Goal: Information Seeking & Learning: Learn about a topic

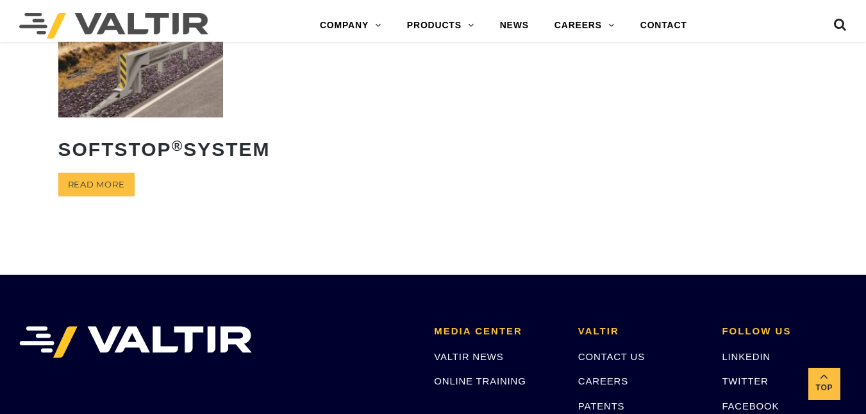
click at [158, 117] on img at bounding box center [140, 64] width 165 height 103
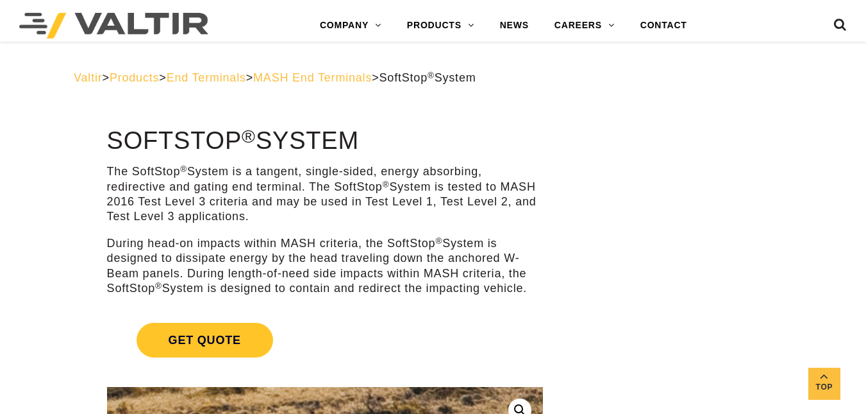
scroll to position [362, 0]
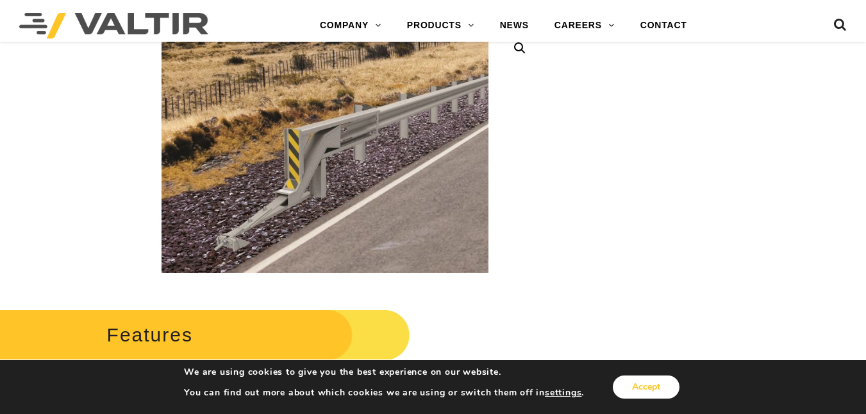
click at [642, 380] on button "Accept" at bounding box center [646, 386] width 67 height 23
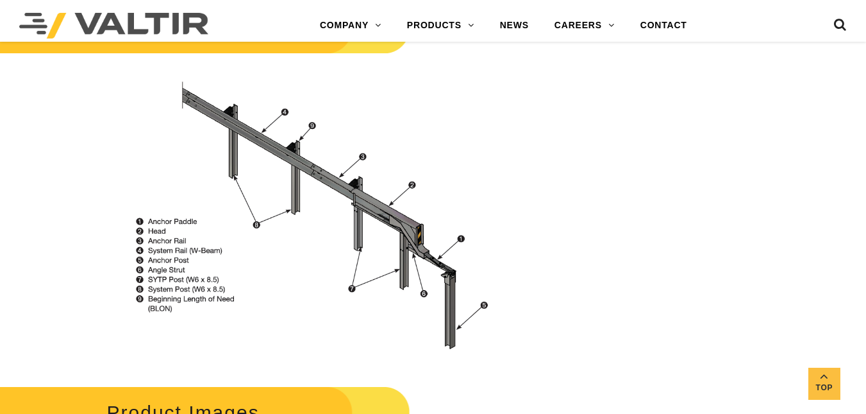
scroll to position [1446, 0]
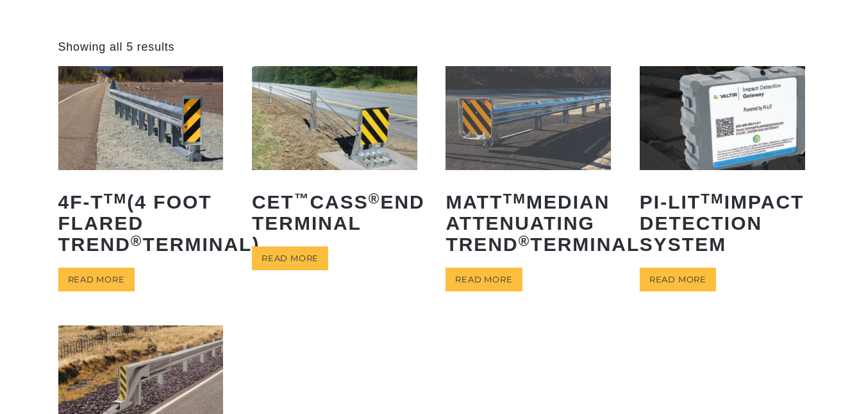
scroll to position [49, 0]
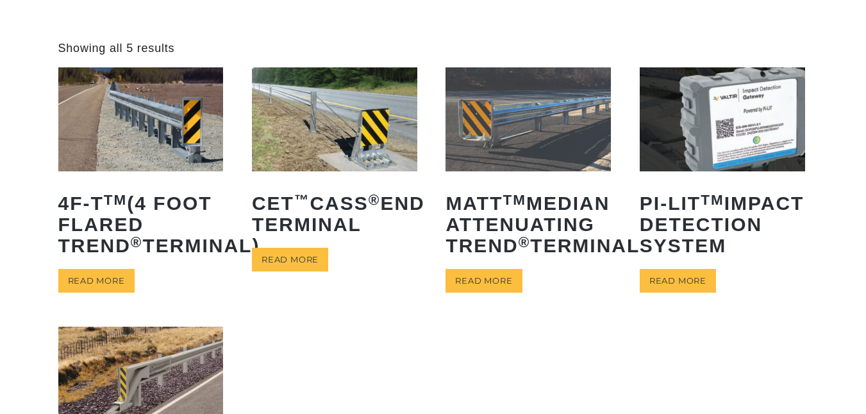
click at [348, 144] on img at bounding box center [334, 118] width 165 height 103
click at [542, 133] on img at bounding box center [528, 118] width 165 height 103
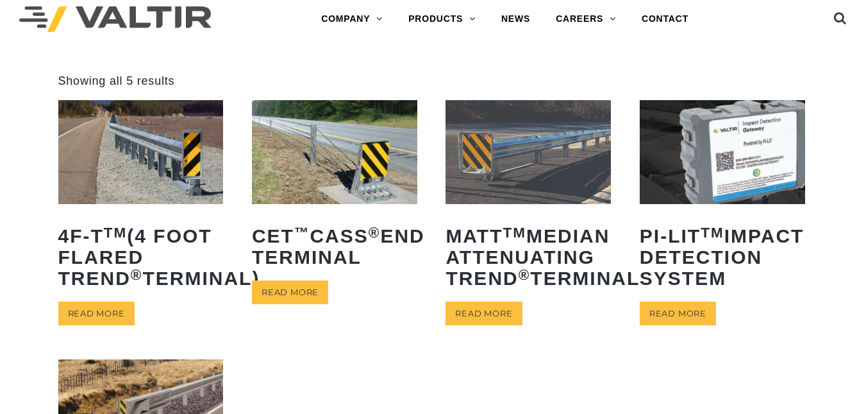
scroll to position [0, 0]
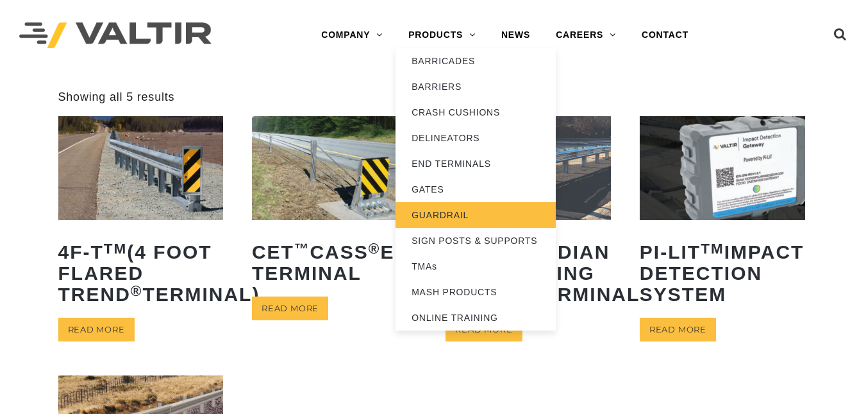
click at [473, 211] on link "GUARDRAIL" at bounding box center [476, 215] width 160 height 26
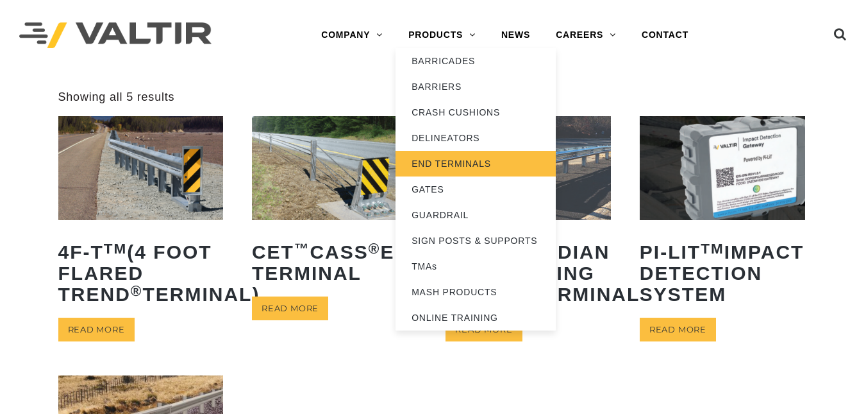
click at [456, 168] on link "END TERMINALS" at bounding box center [476, 164] width 160 height 26
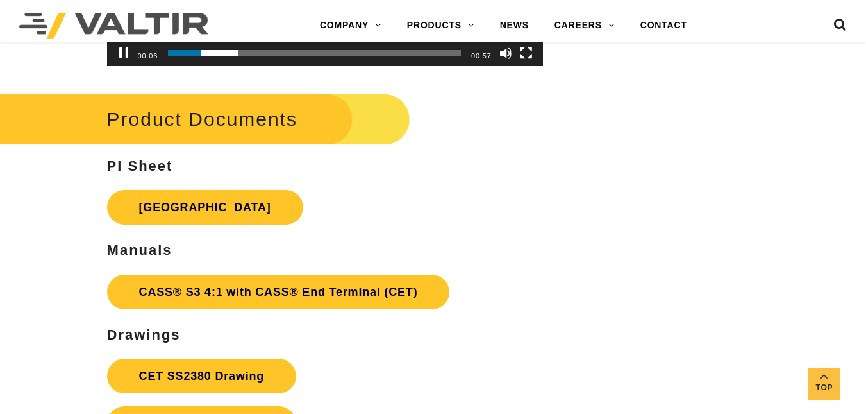
scroll to position [3627, 0]
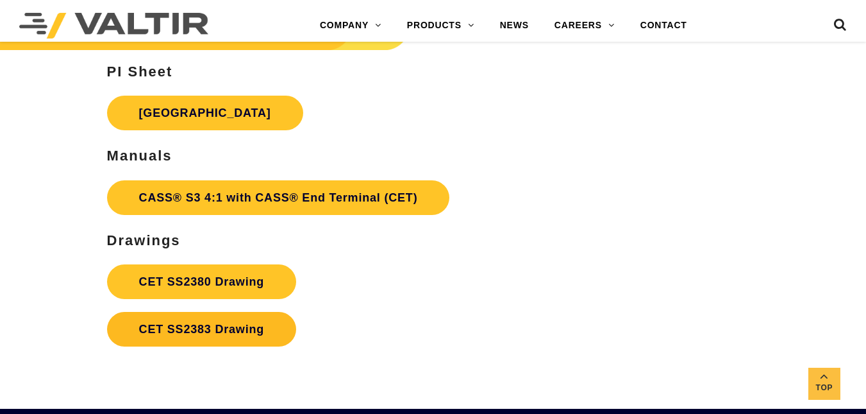
click at [256, 318] on link "CET SS2383 Drawing" at bounding box center [201, 329] width 189 height 35
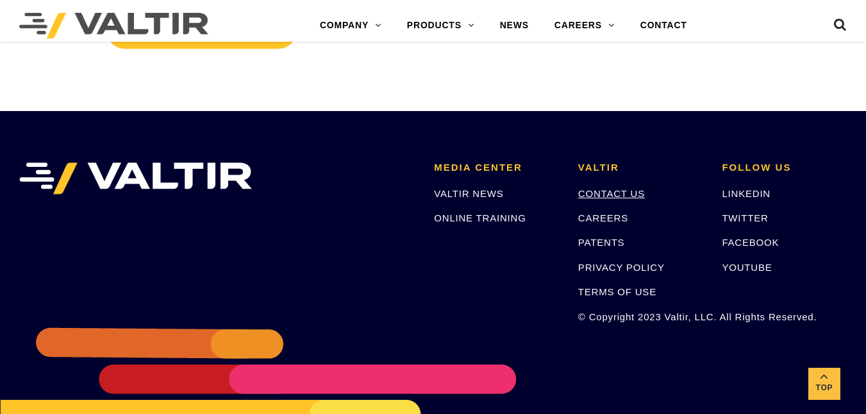
scroll to position [3627, 0]
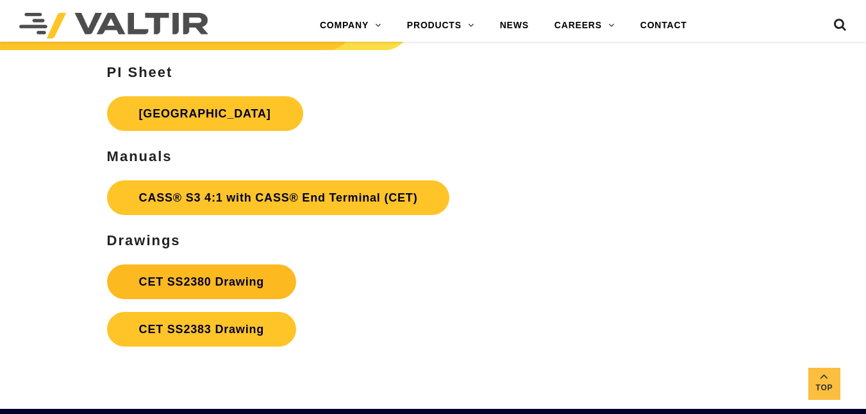
click at [228, 280] on link "CET SS2380 Drawing" at bounding box center [201, 281] width 189 height 35
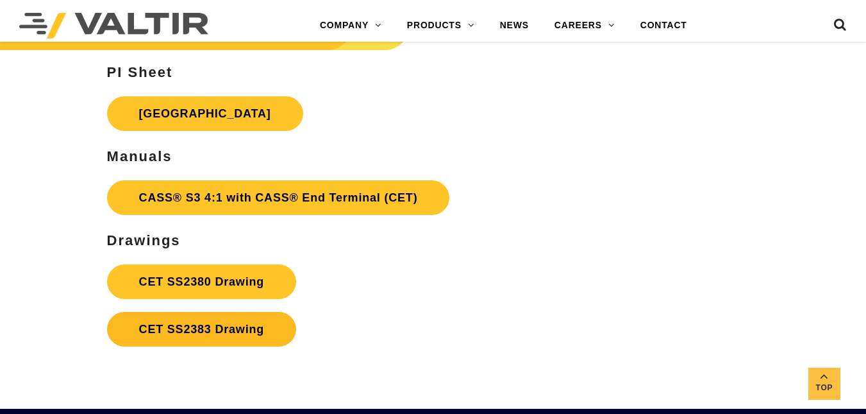
click at [222, 315] on link "CET SS2383 Drawing" at bounding box center [201, 329] width 189 height 35
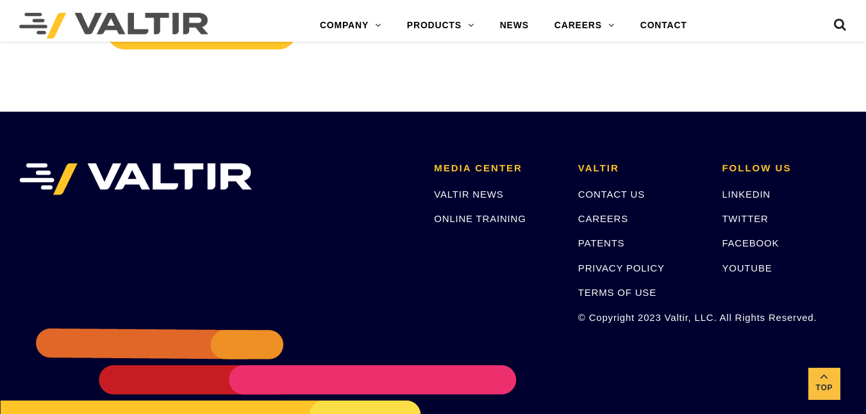
scroll to position [3627, 0]
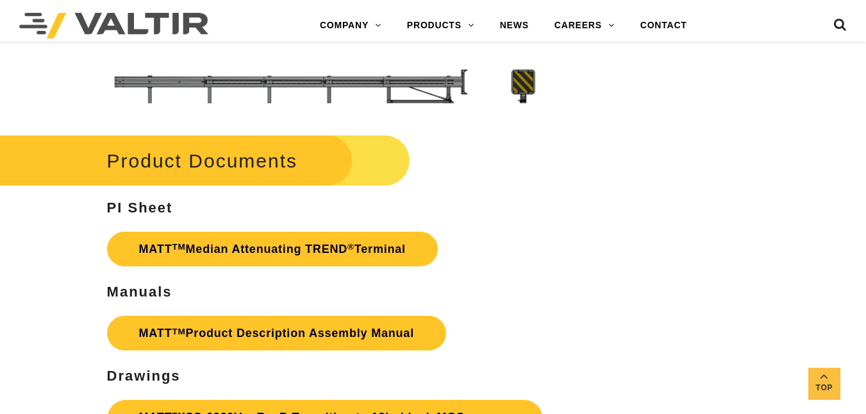
scroll to position [3977, 0]
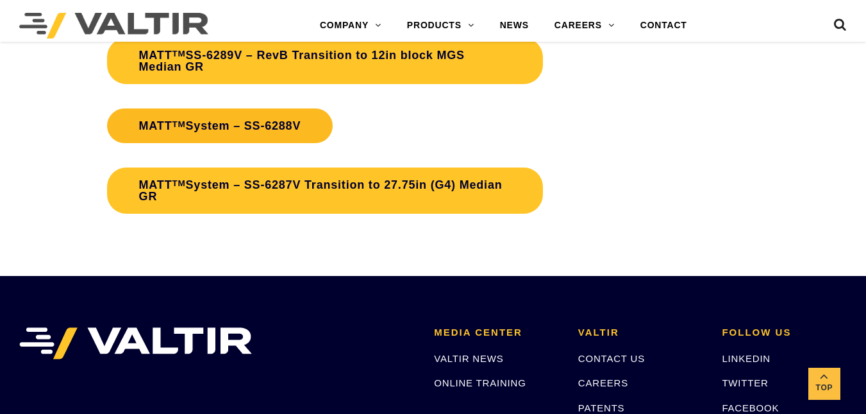
click at [238, 108] on link "MATT TM System – SS-6288V" at bounding box center [220, 125] width 226 height 35
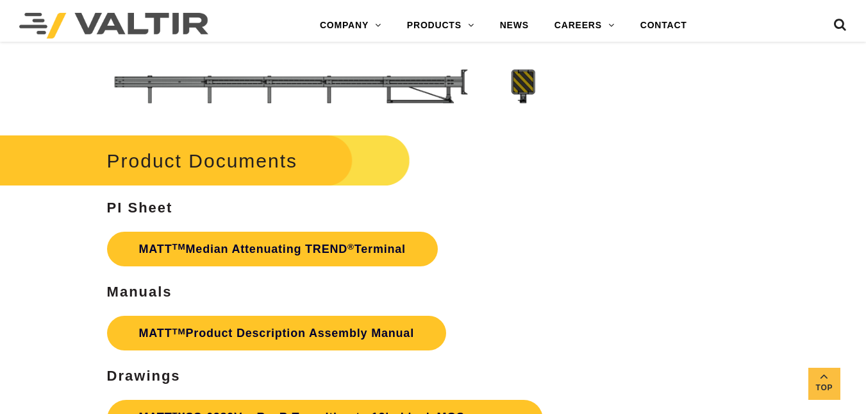
scroll to position [3254, 0]
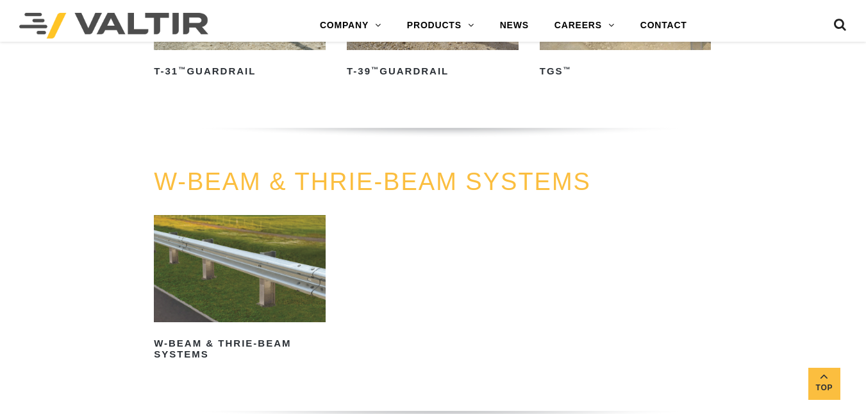
scroll to position [1085, 0]
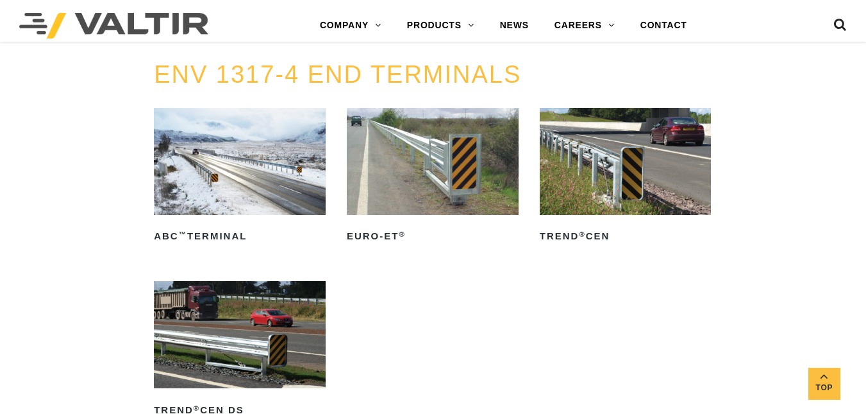
scroll to position [1272, 0]
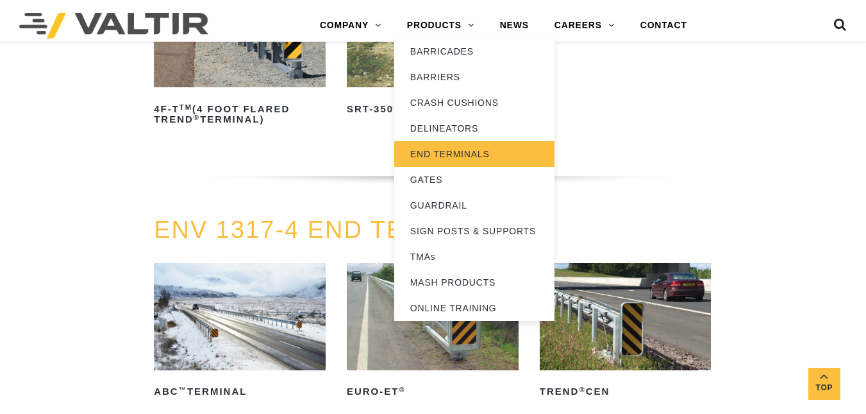
click at [443, 156] on link "END TERMINALS" at bounding box center [474, 154] width 160 height 26
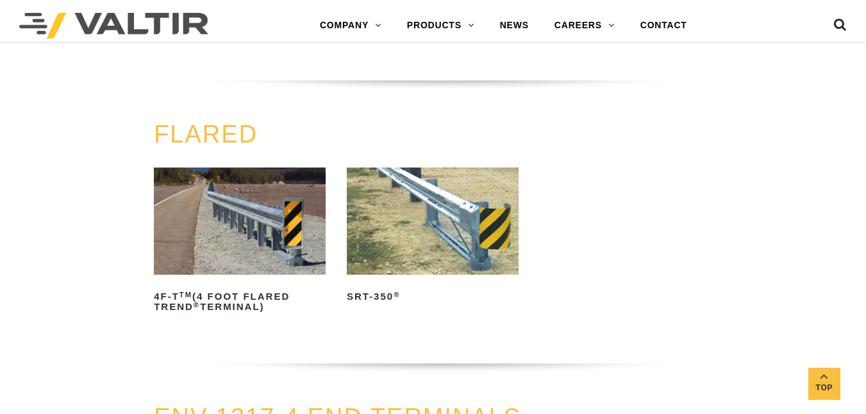
scroll to position [1446, 0]
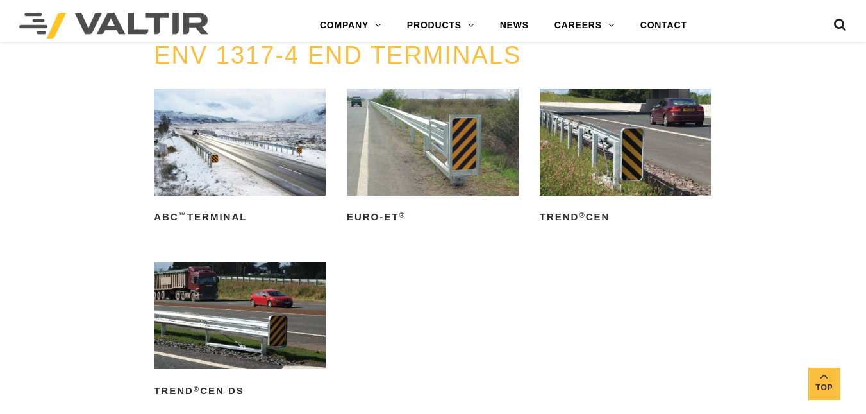
click at [437, 166] on img at bounding box center [433, 141] width 172 height 107
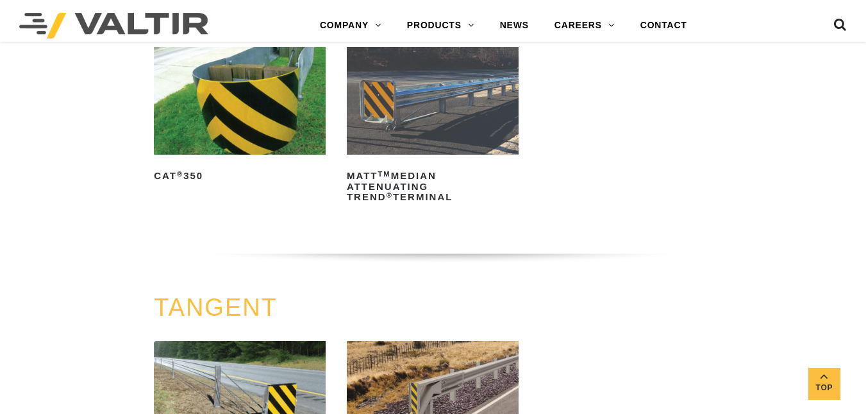
scroll to position [590, 0]
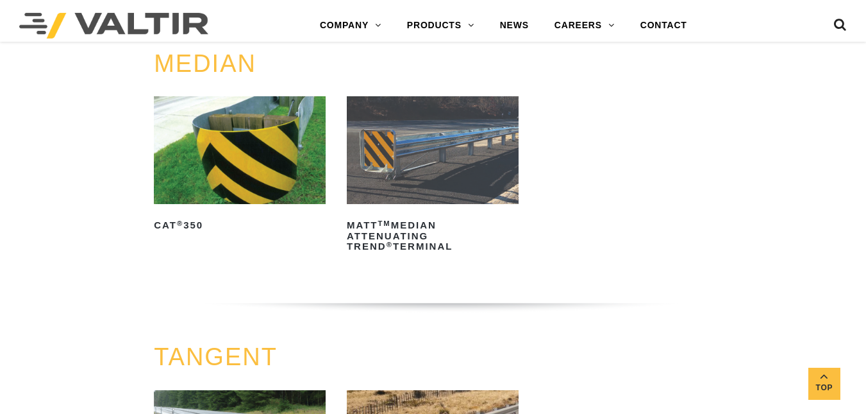
click at [238, 159] on img at bounding box center [240, 149] width 172 height 107
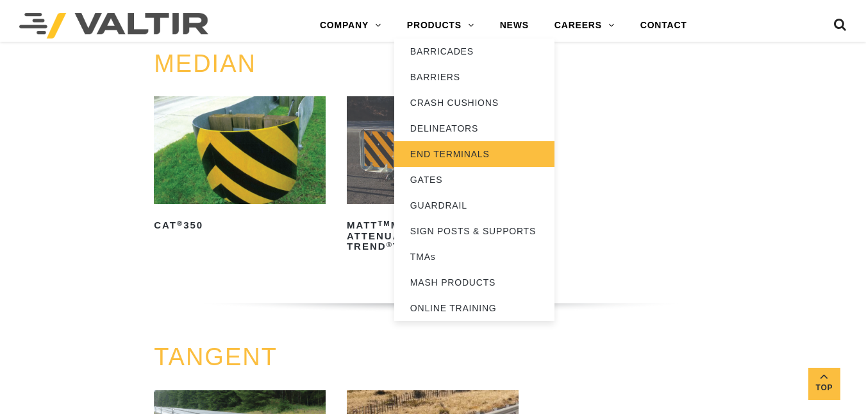
click at [439, 158] on link "END TERMINALS" at bounding box center [474, 154] width 160 height 26
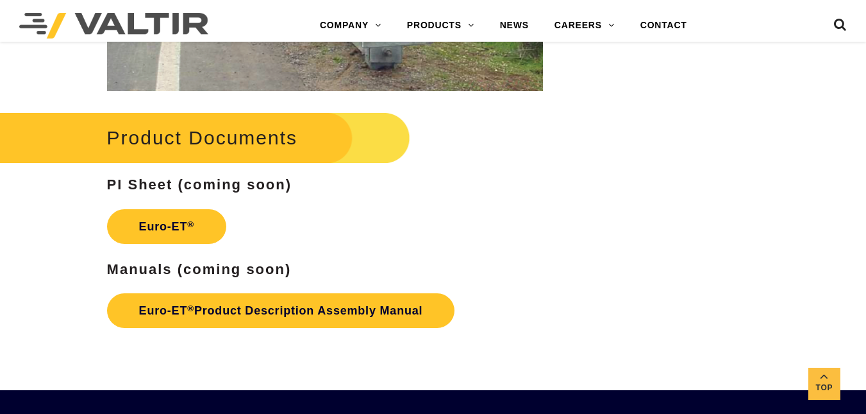
scroll to position [1919, 0]
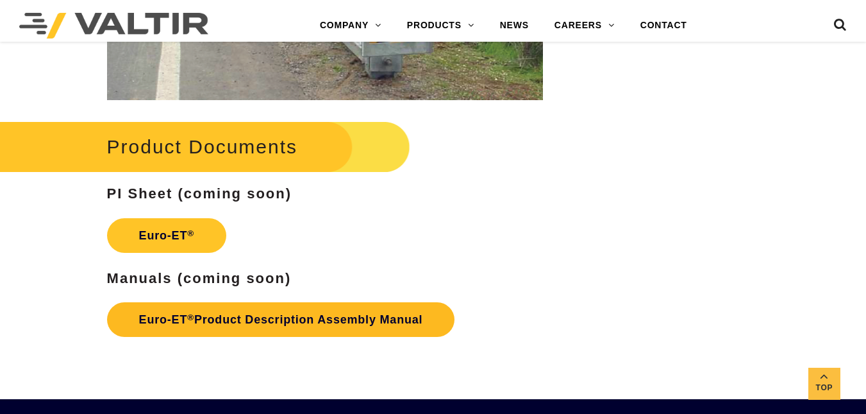
click at [383, 334] on link "Euro-ET ® Product Description Assembly Manual" at bounding box center [281, 319] width 348 height 35
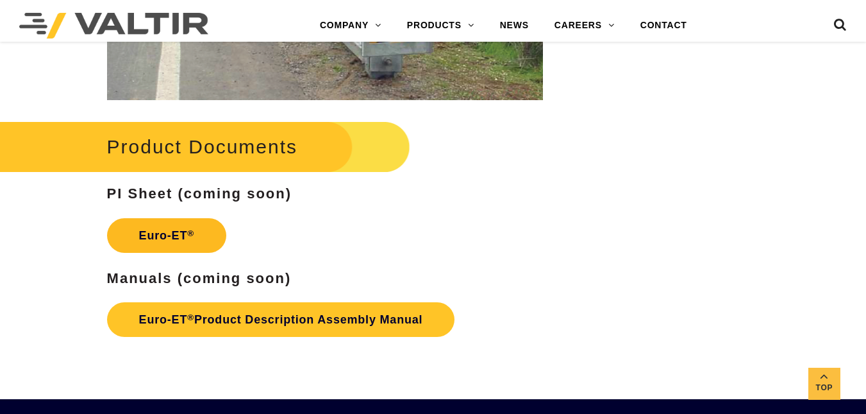
click at [195, 253] on link "Euro-ET ®" at bounding box center [166, 235] width 119 height 35
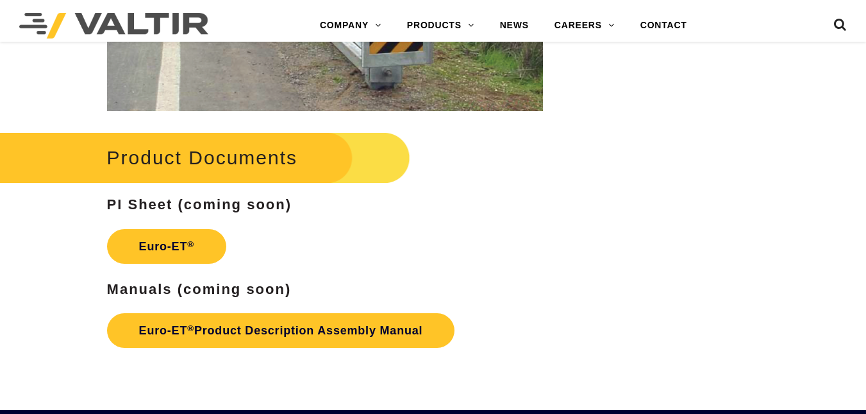
scroll to position [1919, 0]
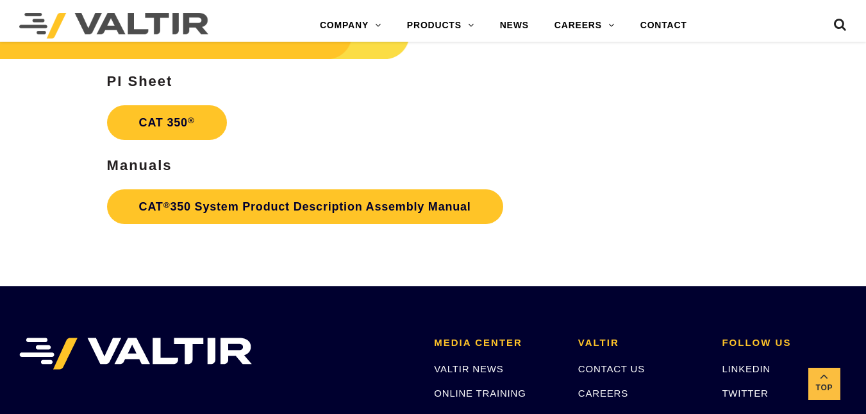
scroll to position [2352, 0]
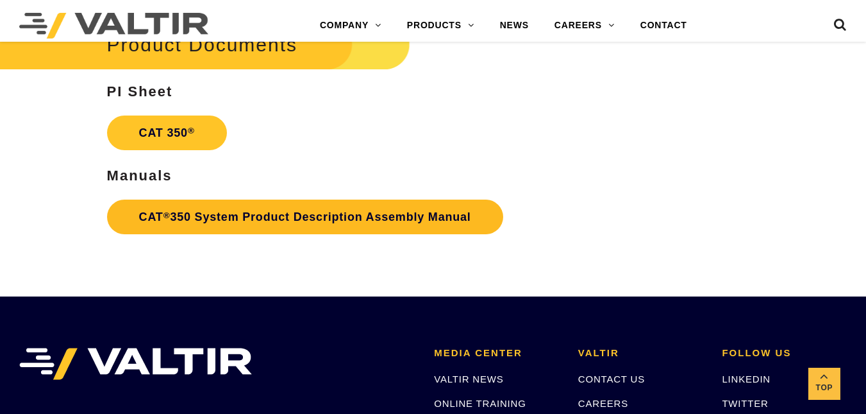
click at [387, 215] on link "CAT ® 350 System Product Description Assembly Manual" at bounding box center [305, 216] width 396 height 35
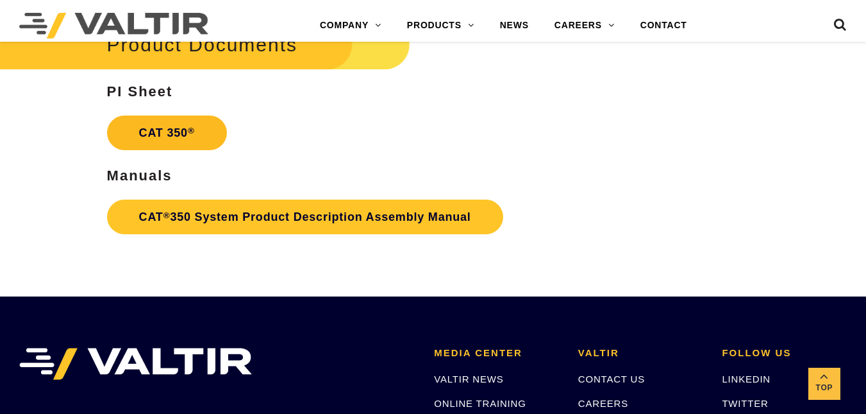
click at [196, 129] on link "CAT 350 ®" at bounding box center [167, 132] width 120 height 35
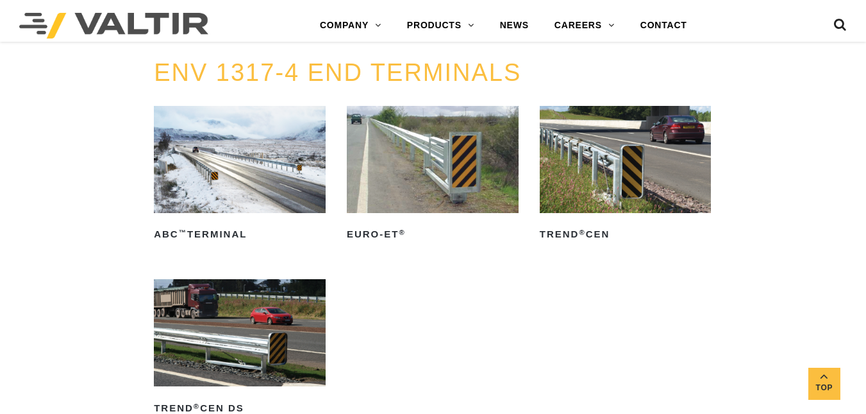
scroll to position [1446, 0]
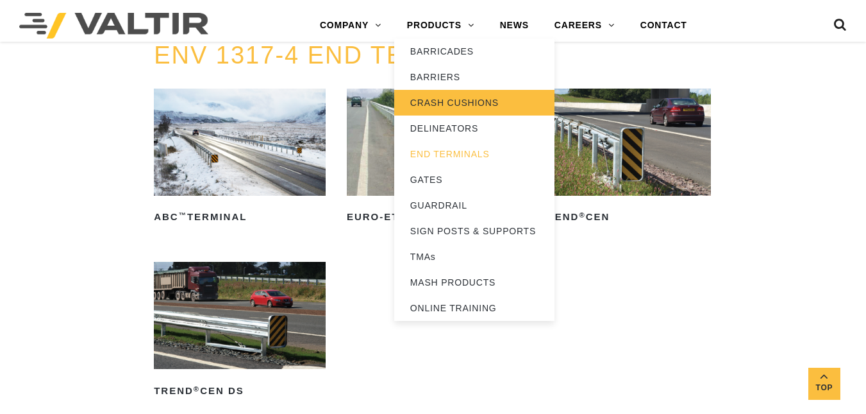
click at [476, 103] on link "CRASH CUSHIONS" at bounding box center [474, 103] width 160 height 26
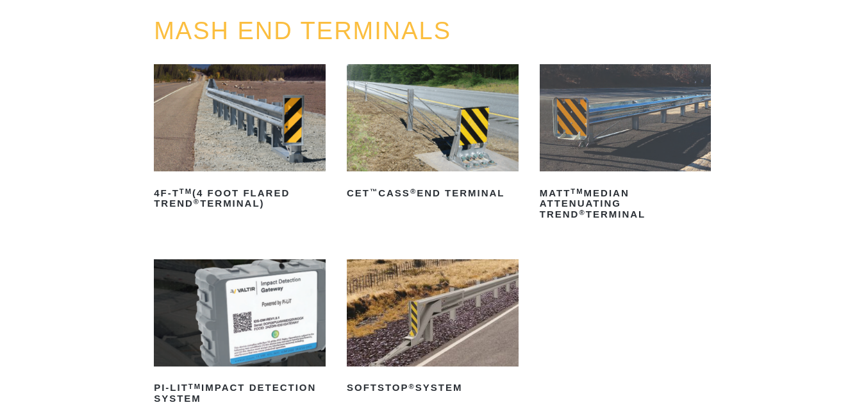
scroll to position [0, 0]
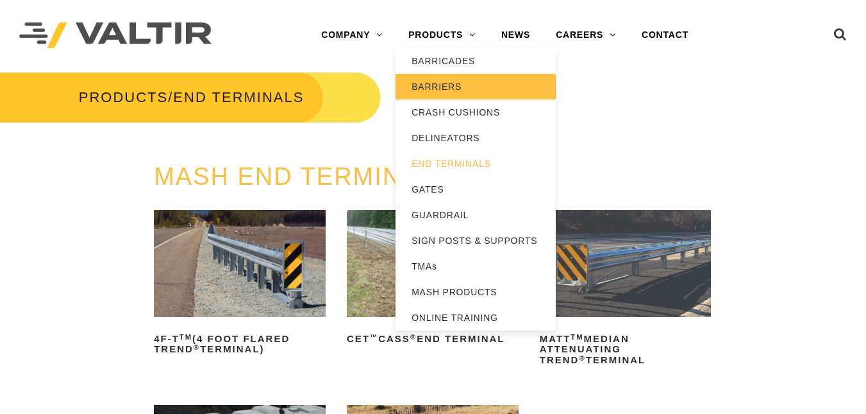
click at [451, 97] on link "BARRIERS" at bounding box center [476, 87] width 160 height 26
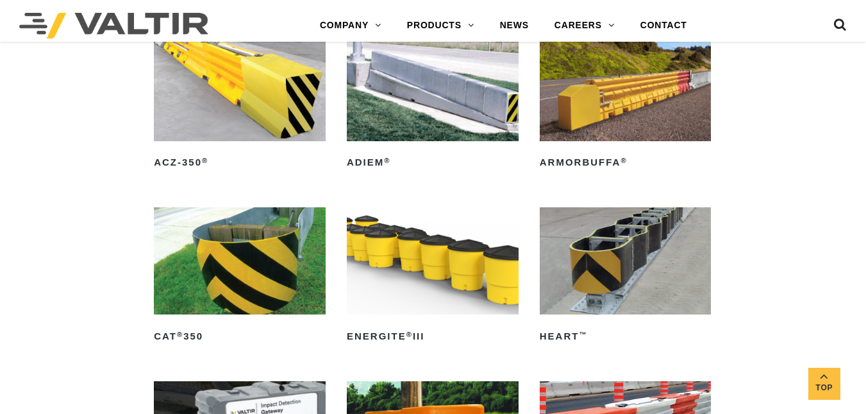
scroll to position [2893, 0]
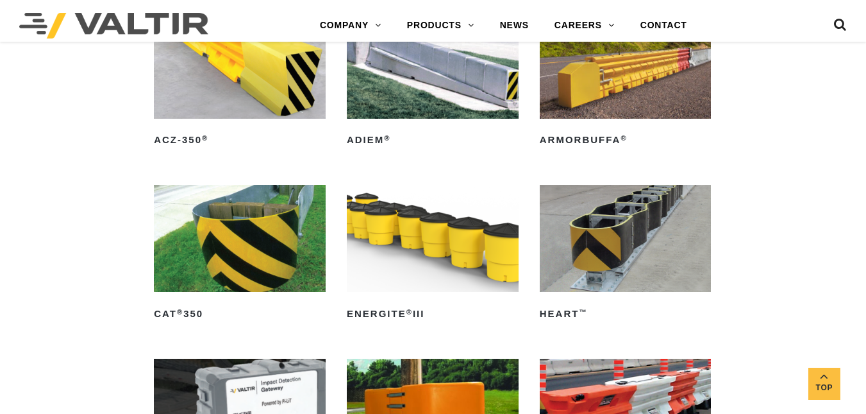
click at [643, 271] on img at bounding box center [626, 238] width 172 height 107
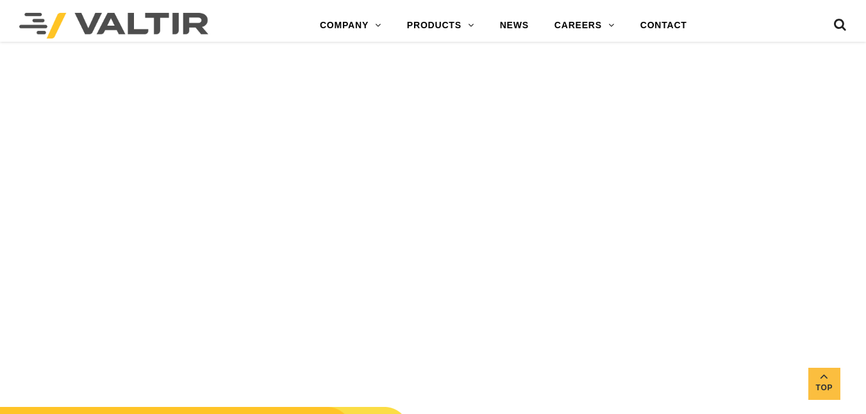
scroll to position [2169, 0]
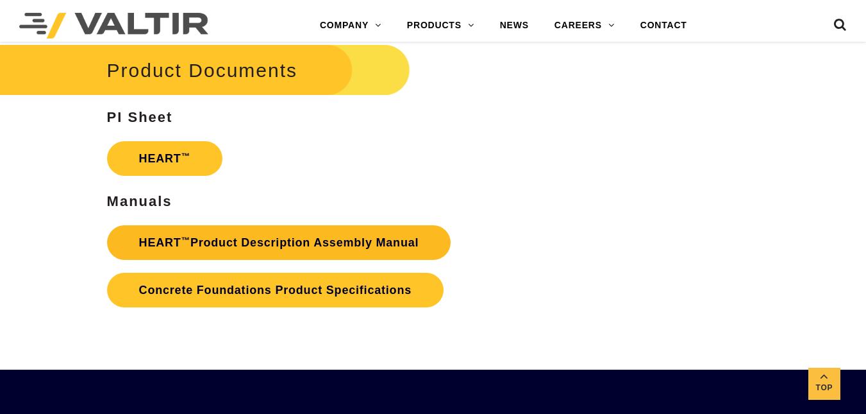
click at [396, 244] on link "HEART ™ Product Description Assembly Manual" at bounding box center [279, 242] width 344 height 35
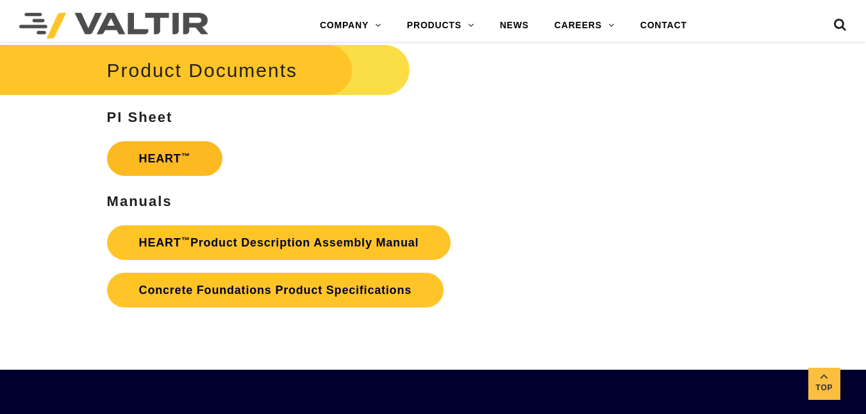
click at [207, 162] on link "HEART ™" at bounding box center [164, 158] width 115 height 35
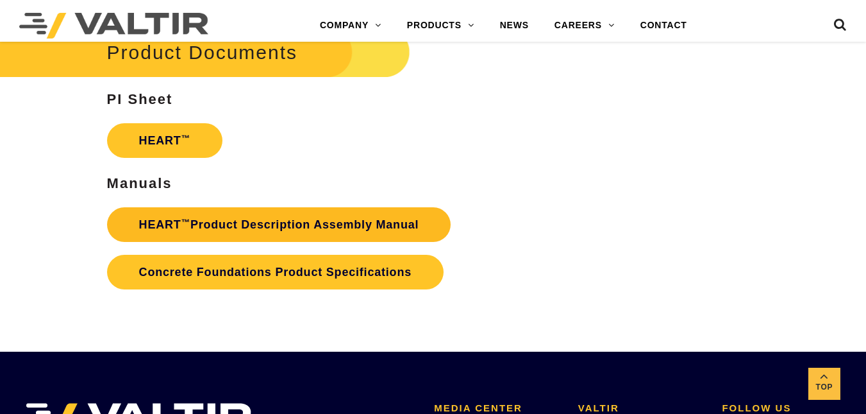
scroll to position [2169, 0]
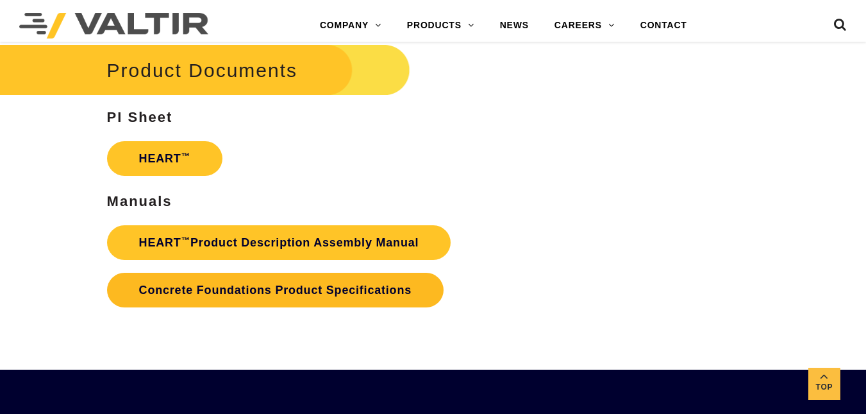
click at [264, 278] on link "Concrete Foundations Product Specifications" at bounding box center [275, 289] width 337 height 35
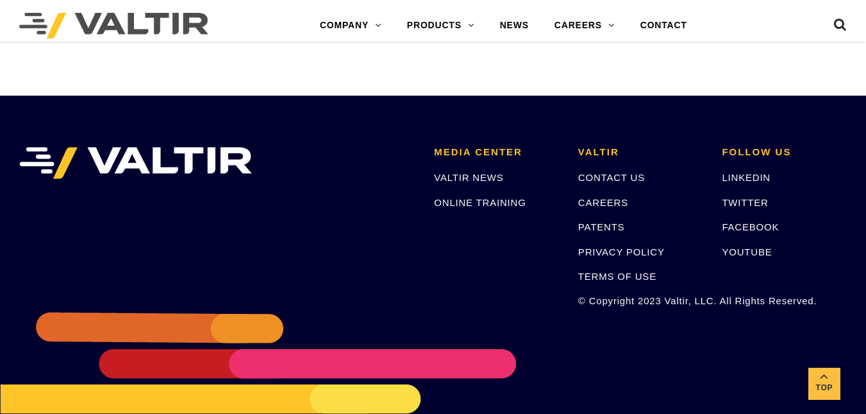
scroll to position [2355, 0]
